Goal: Task Accomplishment & Management: Use online tool/utility

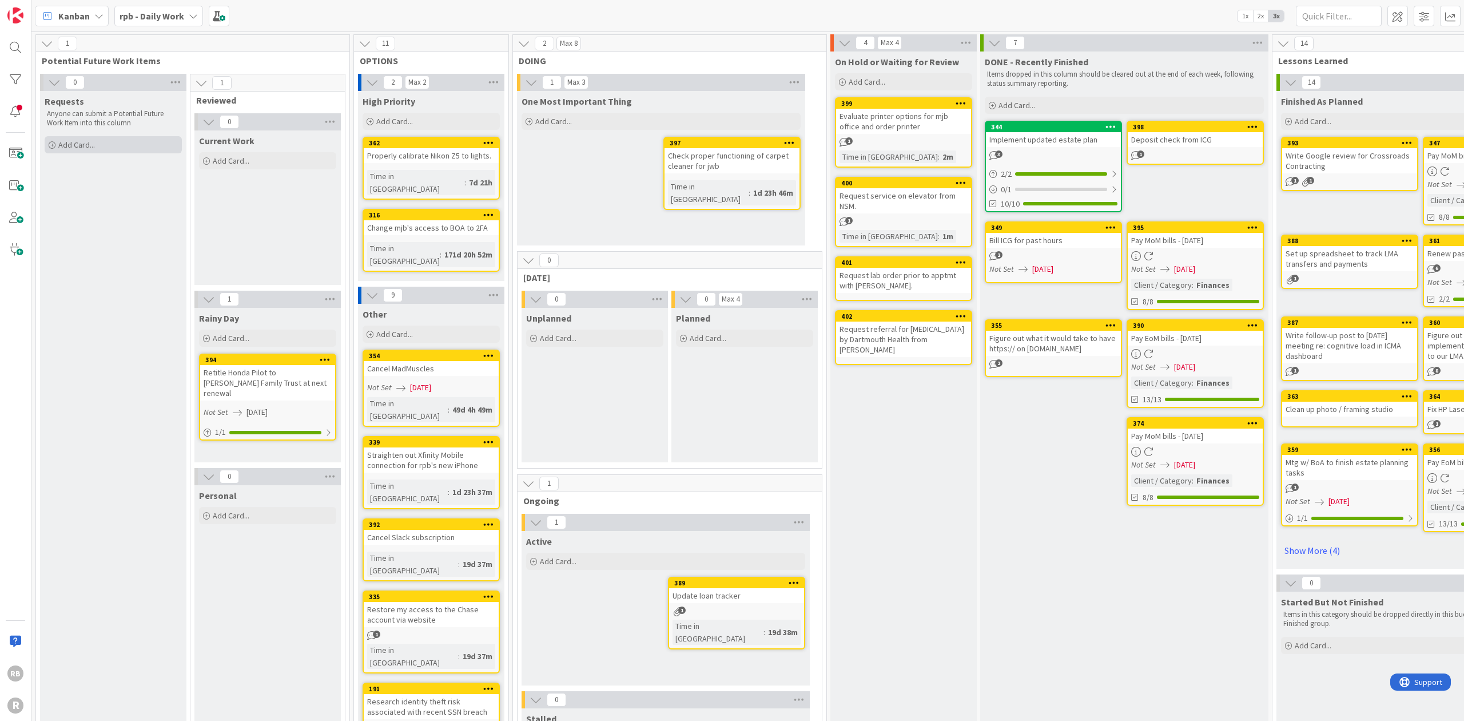
click at [111, 140] on div "Add Card..." at bounding box center [113, 144] width 137 height 17
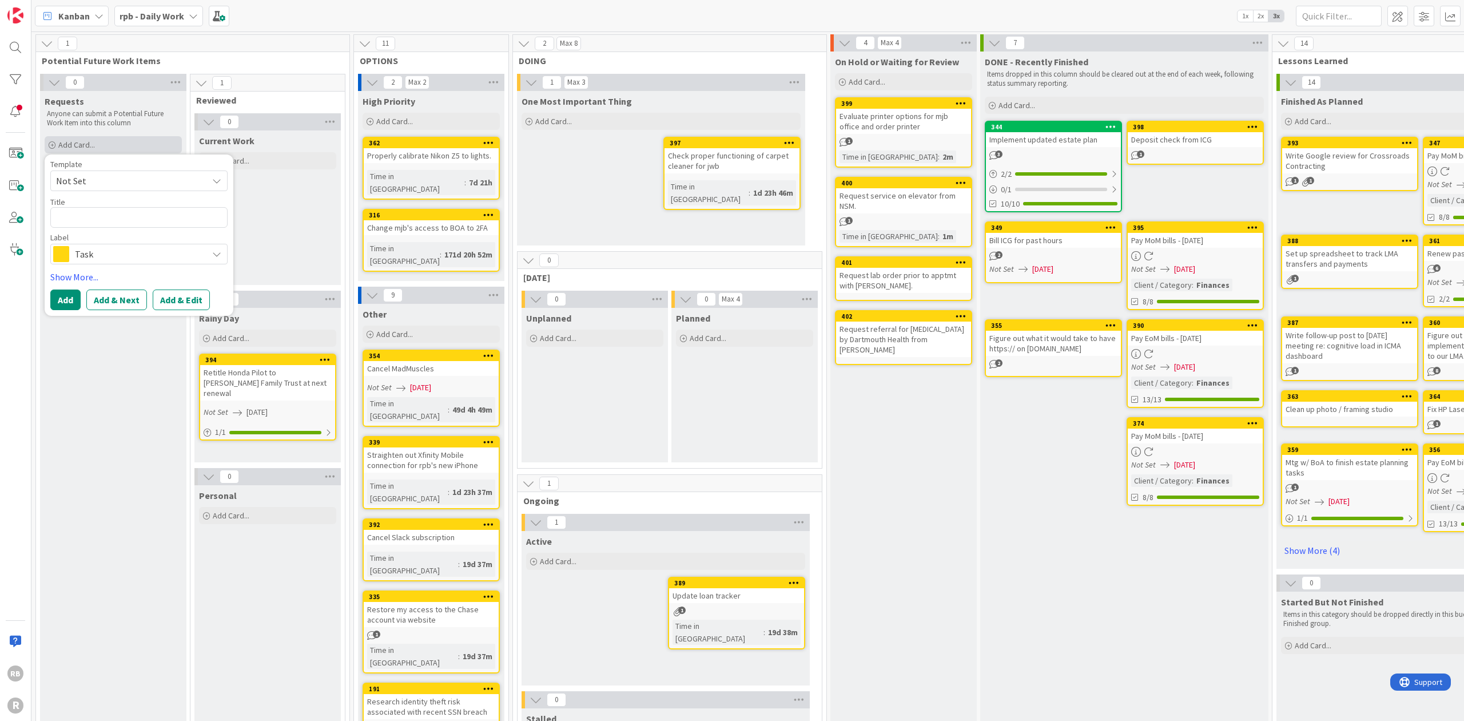
type textarea "x"
type textarea "S"
type textarea "x"
type textarea "Se"
type textarea "x"
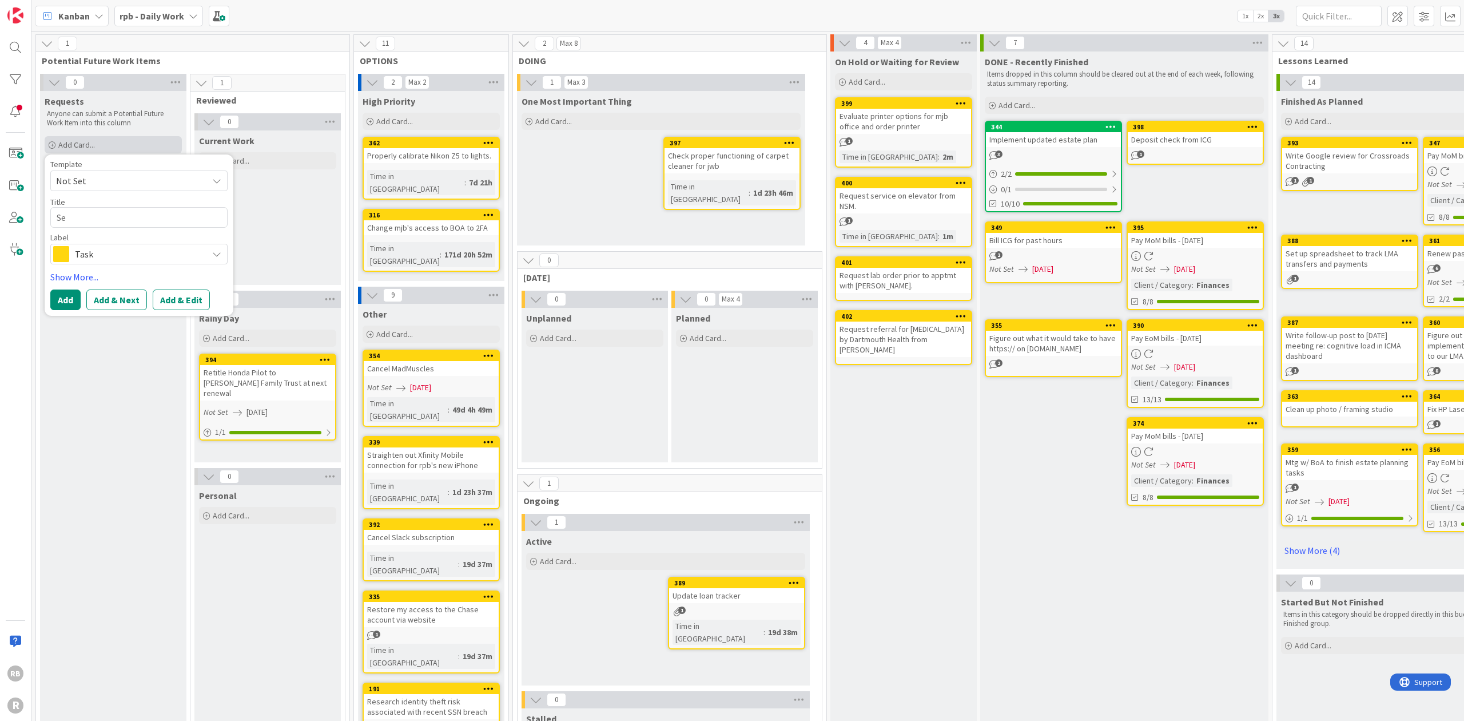
type textarea "Set"
type textarea "x"
type textarea "Set"
type textarea "x"
type textarea "Set u"
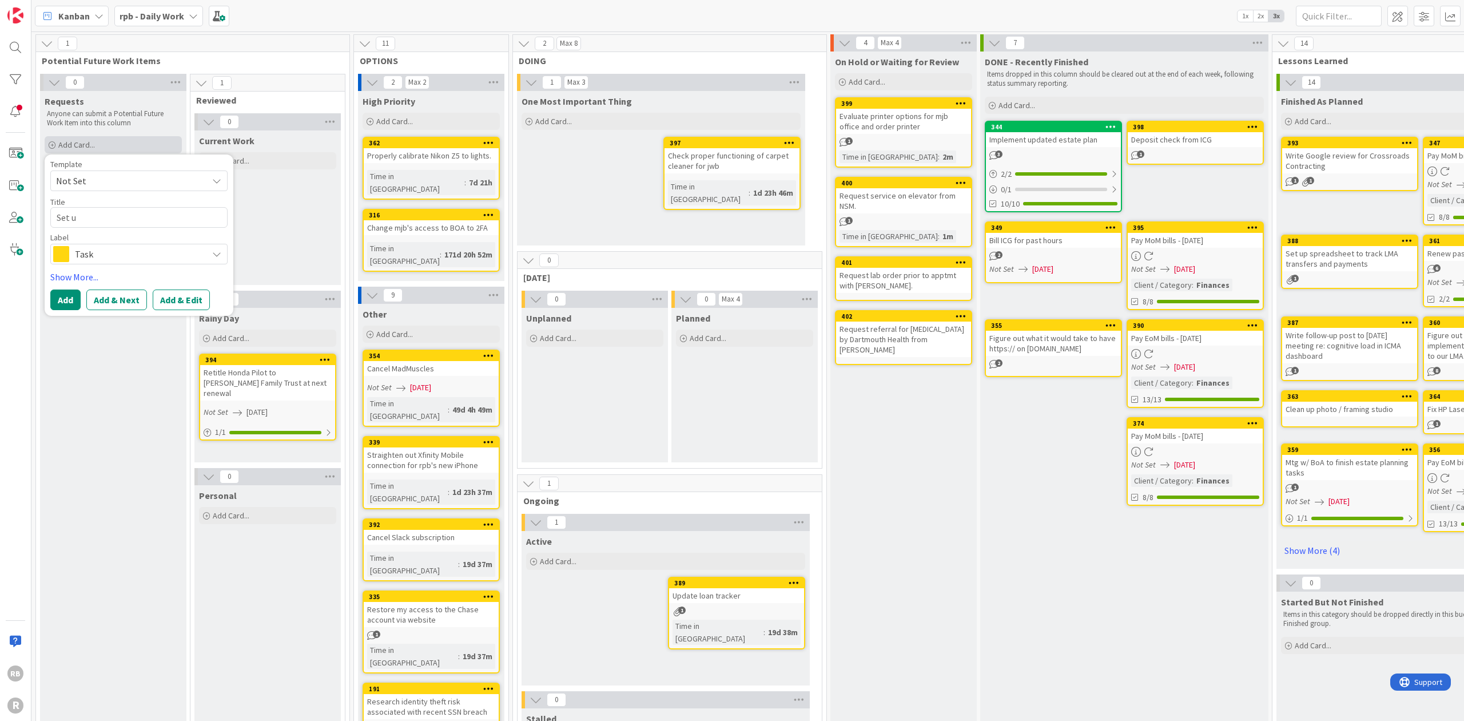
type textarea "x"
type textarea "Set up"
type textarea "x"
type textarea "Set up"
type textarea "x"
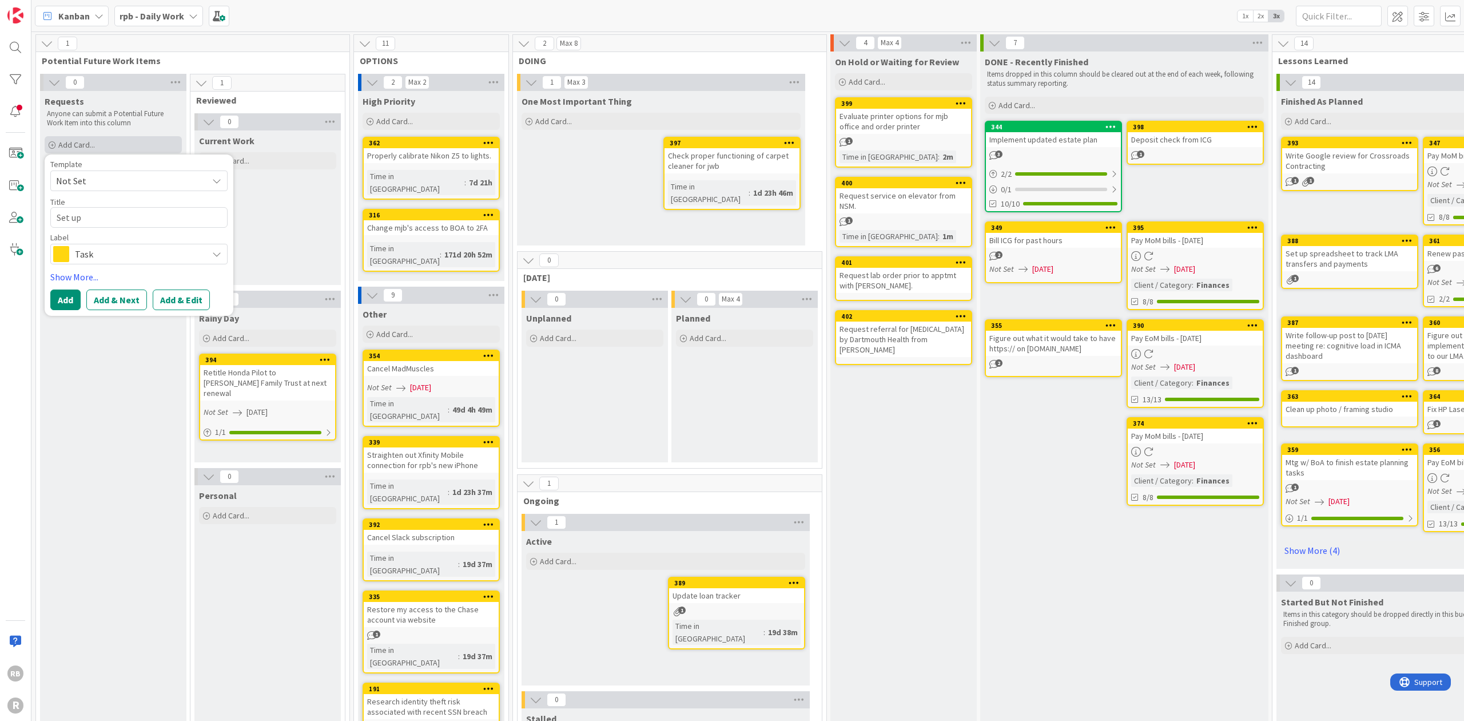
type textarea "Set up C"
type textarea "x"
type textarea "Set up Ch"
type textarea "x"
type textarea "Set up Chr"
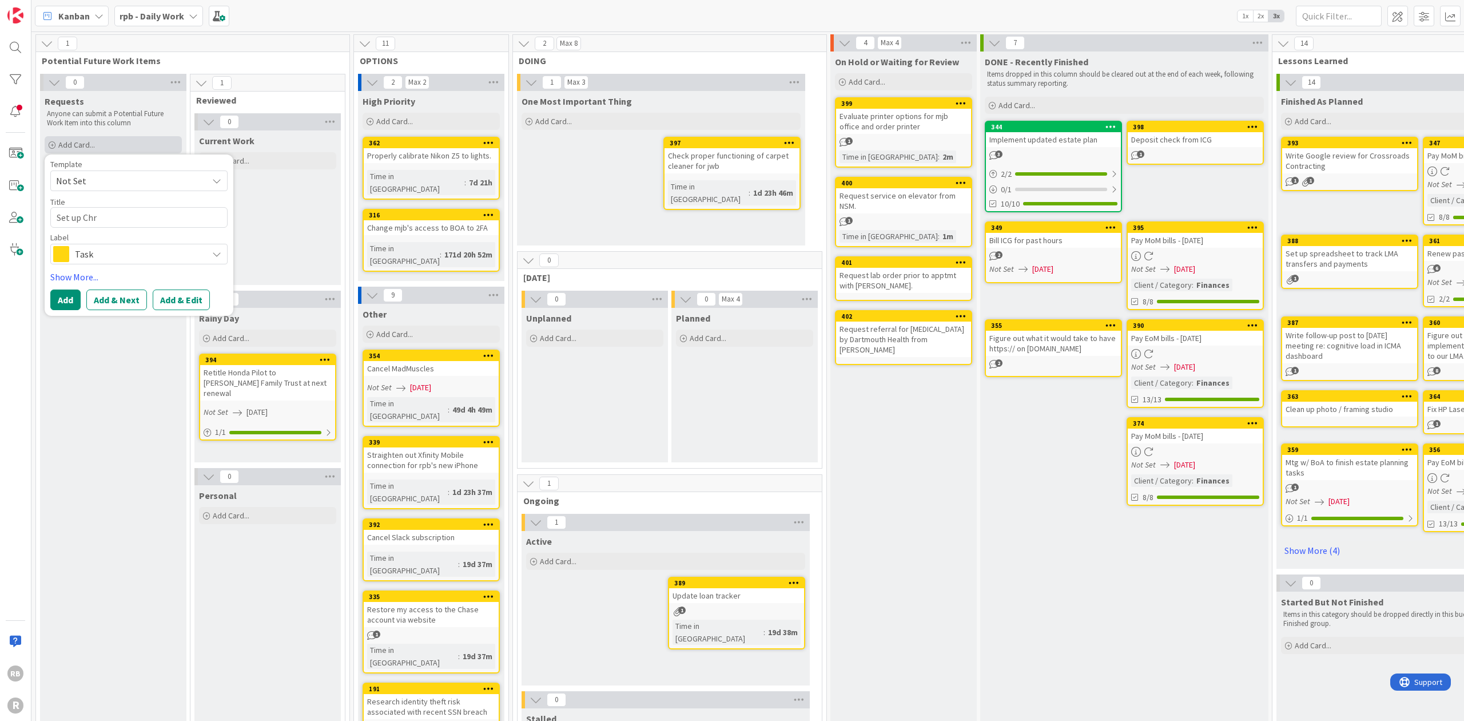
type textarea "x"
type textarea "Set up Chri"
type textarea "x"
type textarea "Set up Chris"
type textarea "x"
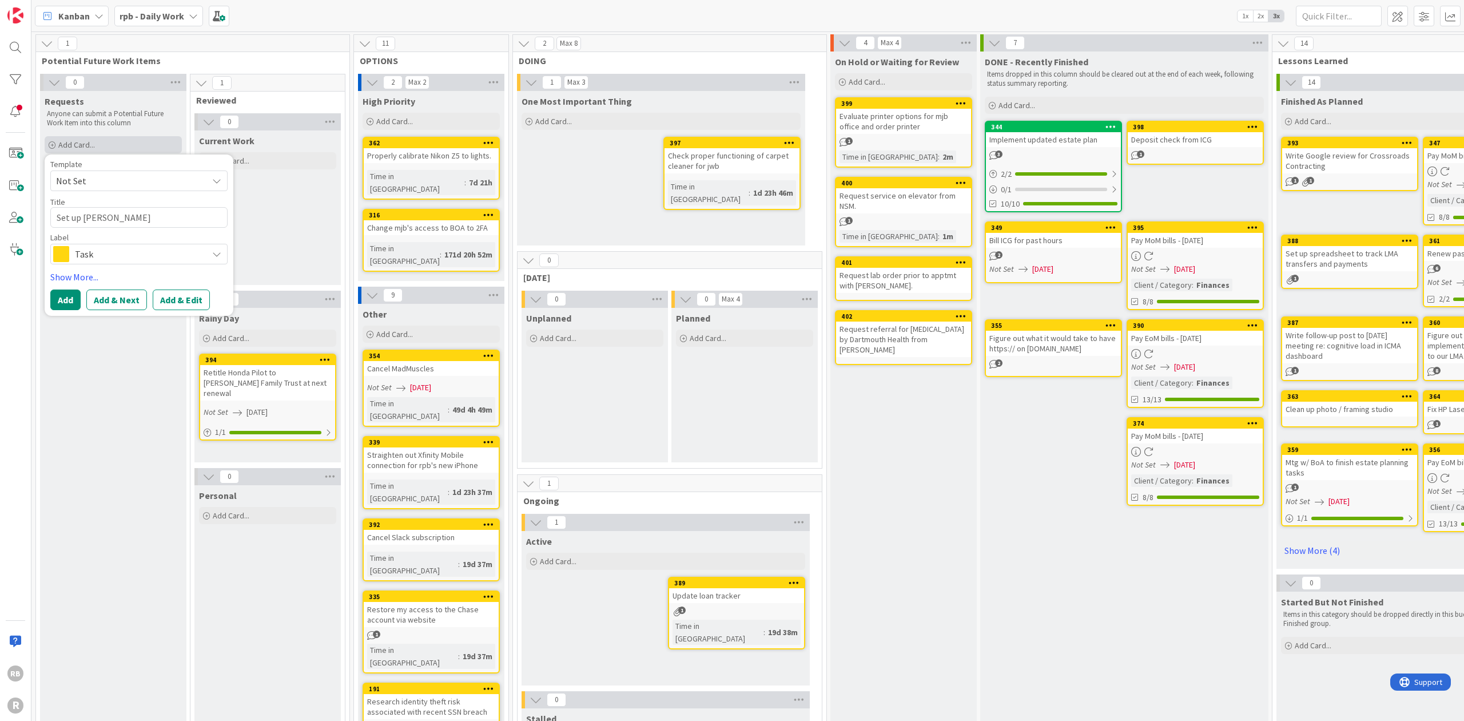
type textarea "Set up Christ"
type textarea "x"
type textarea "Set up Christm"
type textarea "x"
type textarea "Set up Christma"
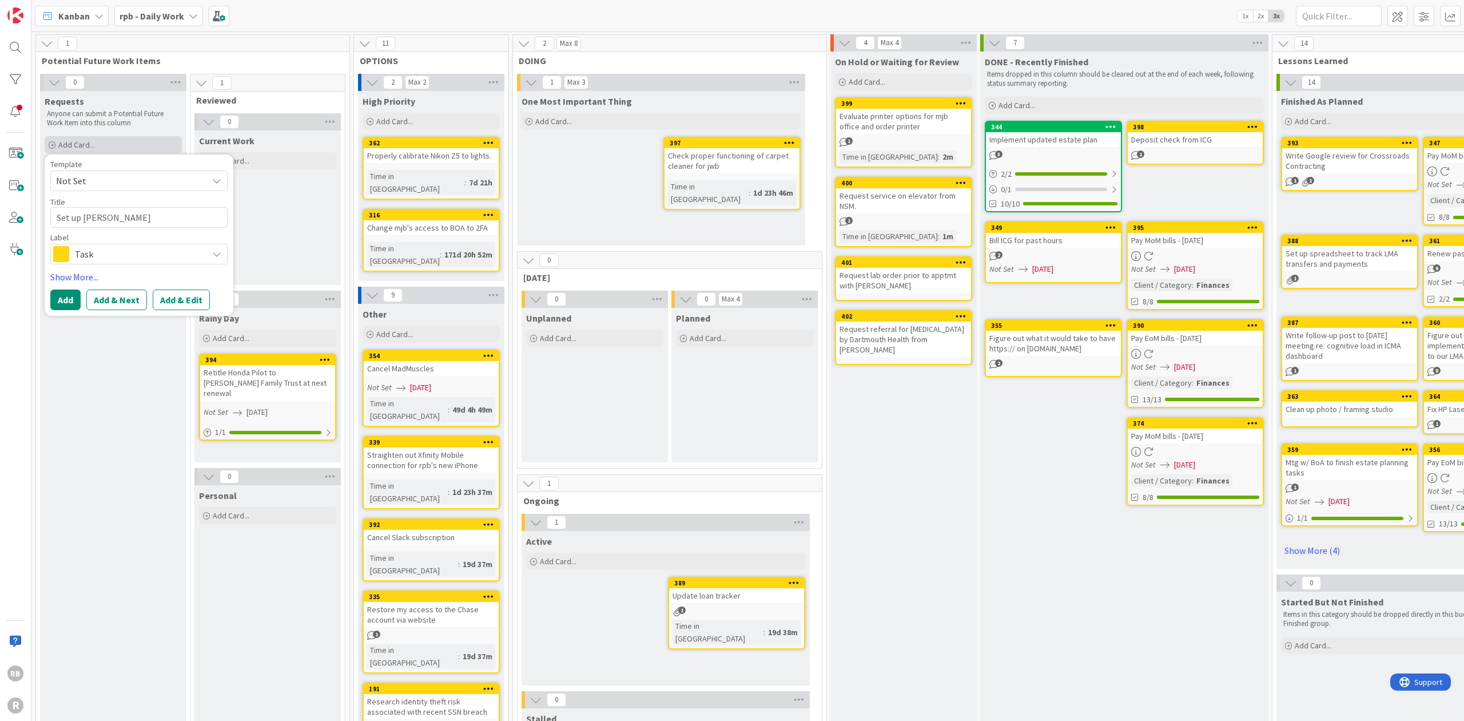
type textarea "x"
type textarea "Set up Christmas"
type textarea "x"
type textarea "Set up Christmas"
type textarea "x"
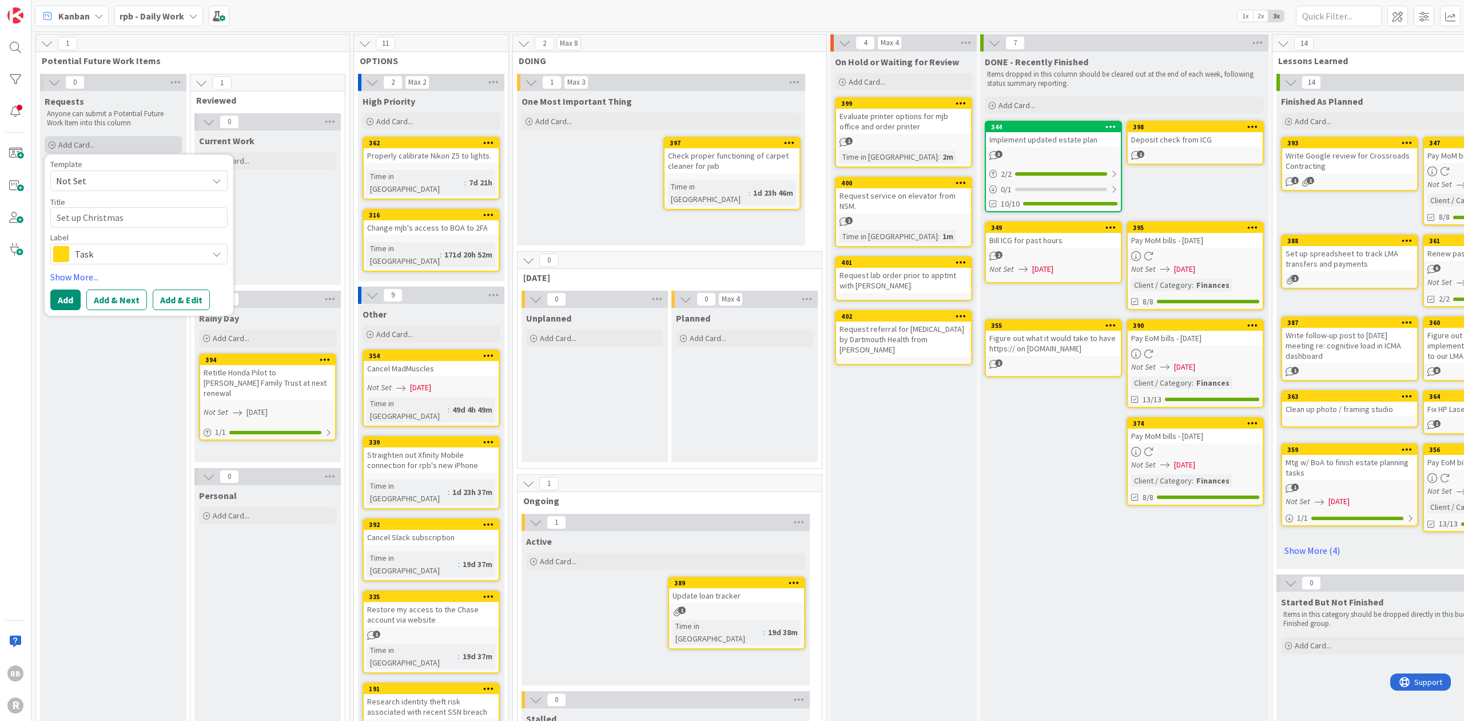
type textarea "Set up Christmas t"
type textarea "x"
type textarea "Set up Christmas tr"
type textarea "x"
type textarea "Set up Christmas tre"
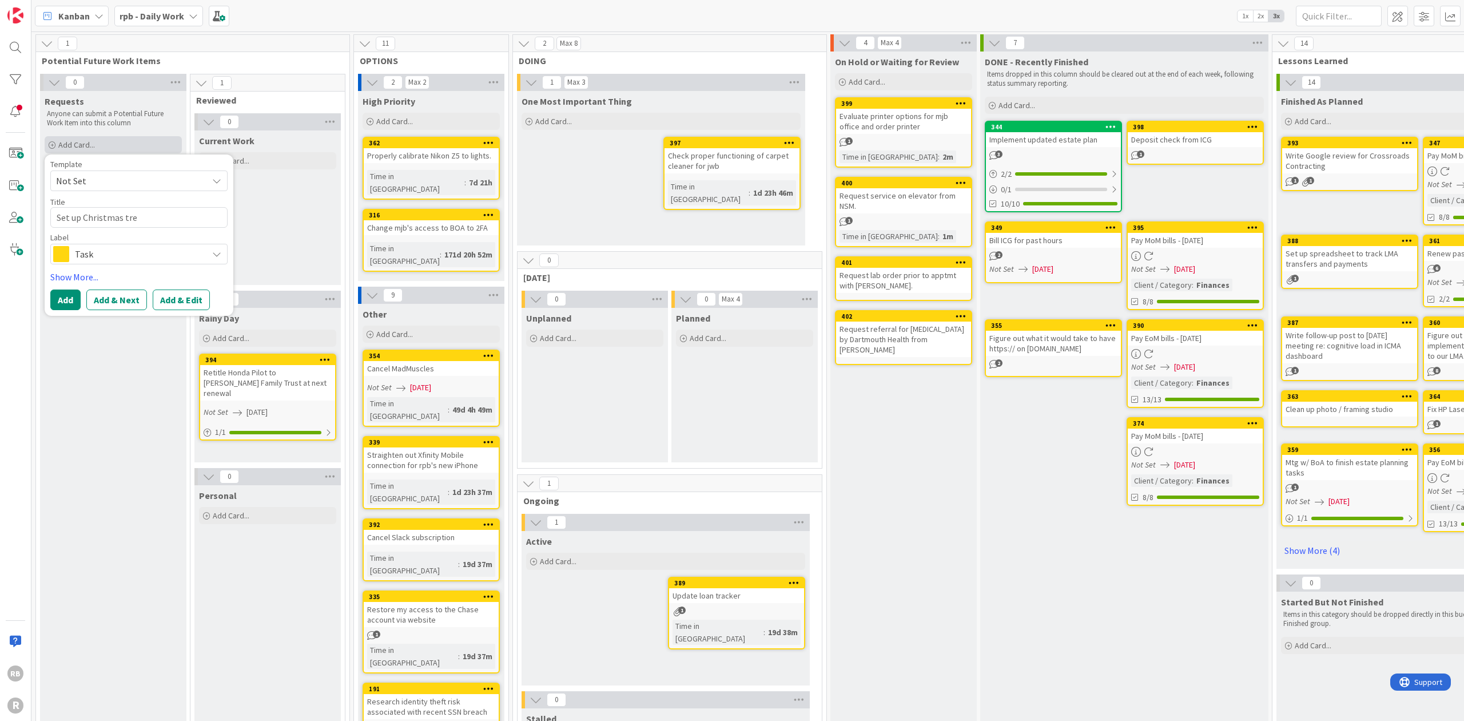
type textarea "x"
type textarea "Set up Christmas tree"
click at [64, 300] on button "Add" at bounding box center [65, 299] width 30 height 21
